Goal: Transaction & Acquisition: Purchase product/service

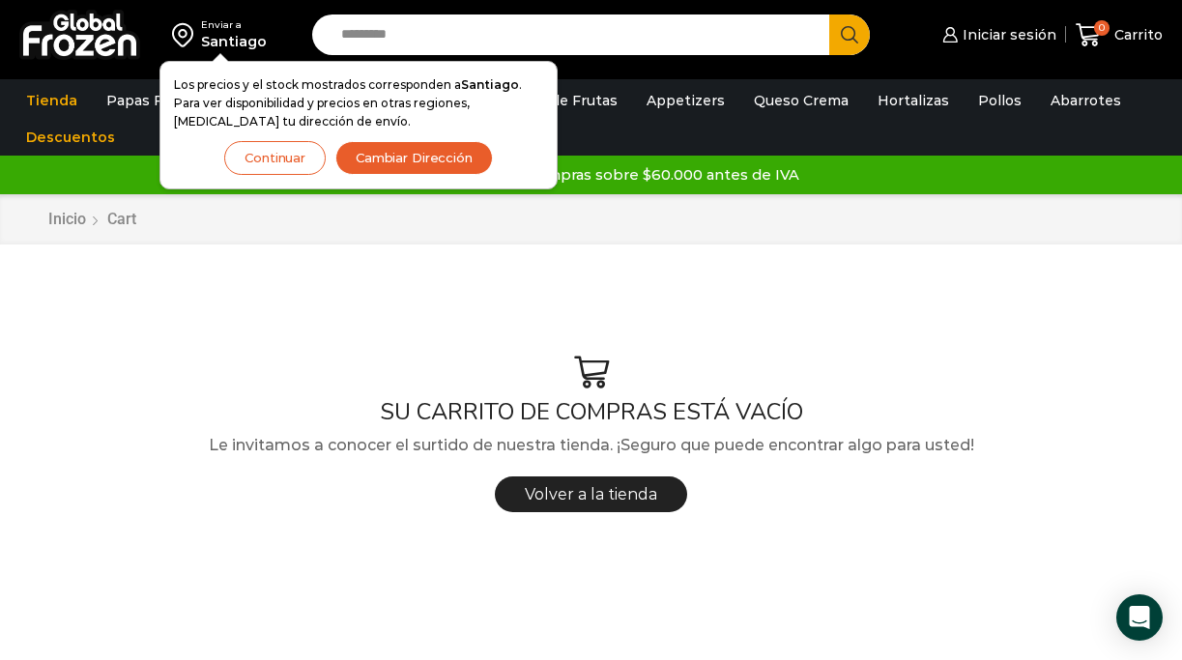
click at [298, 159] on button "Continuar" at bounding box center [274, 158] width 101 height 34
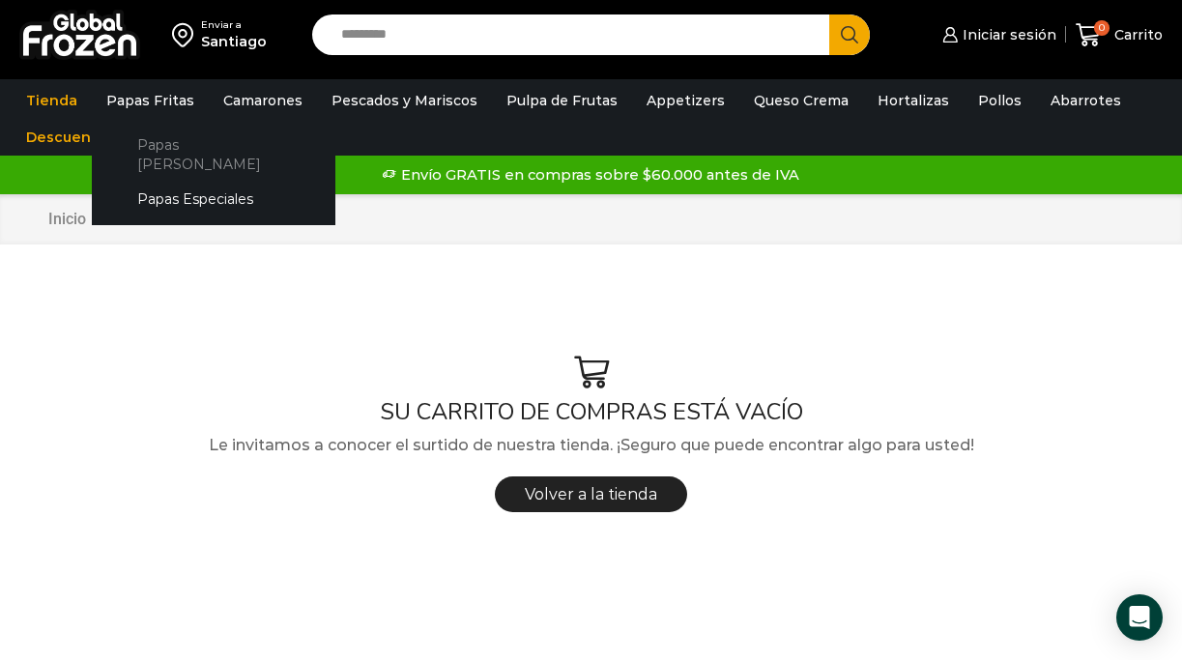
click at [161, 144] on link "Papas [PERSON_NAME]" at bounding box center [213, 154] width 205 height 55
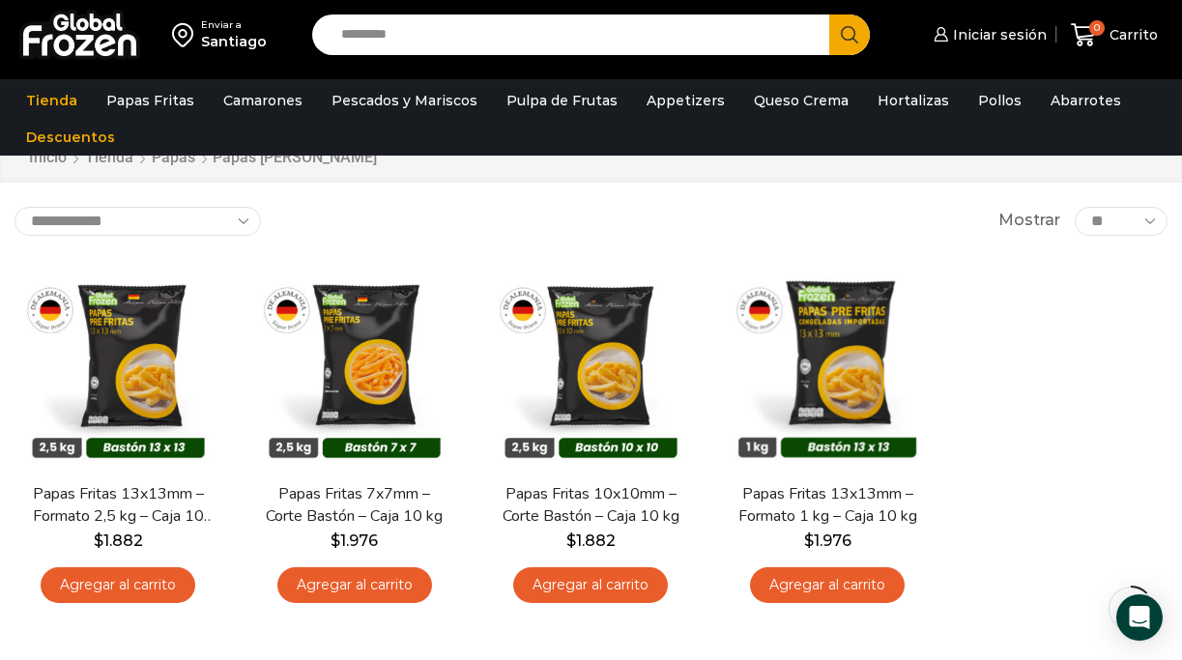
scroll to position [88, 0]
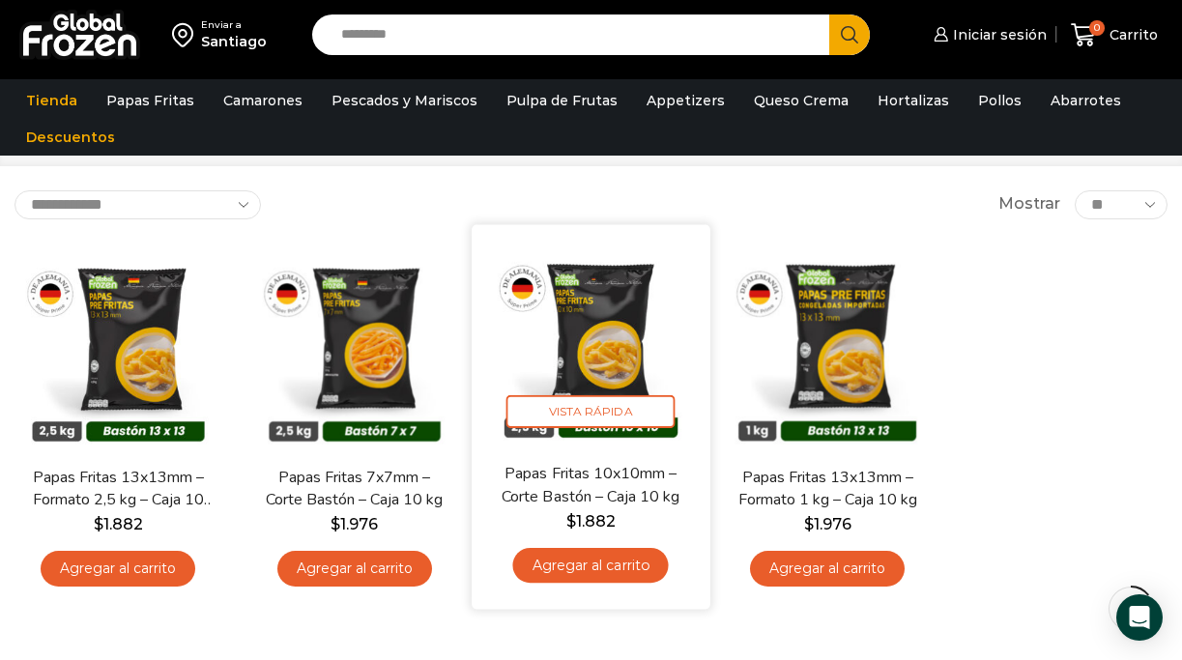
click at [618, 375] on img at bounding box center [590, 343] width 209 height 209
